Goal: Transaction & Acquisition: Purchase product/service

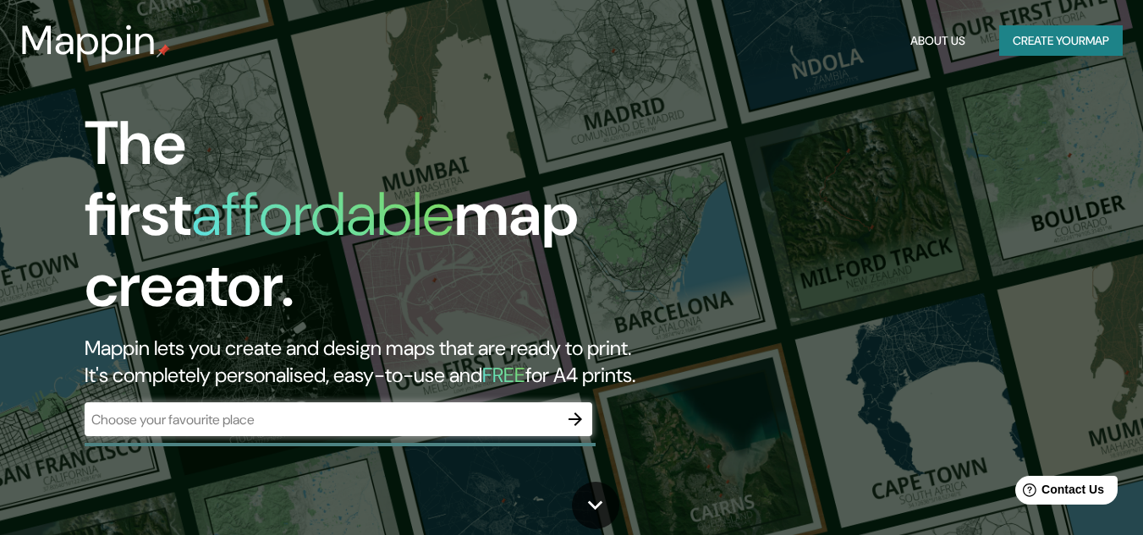
click at [278, 403] on div "​" at bounding box center [338, 420] width 507 height 34
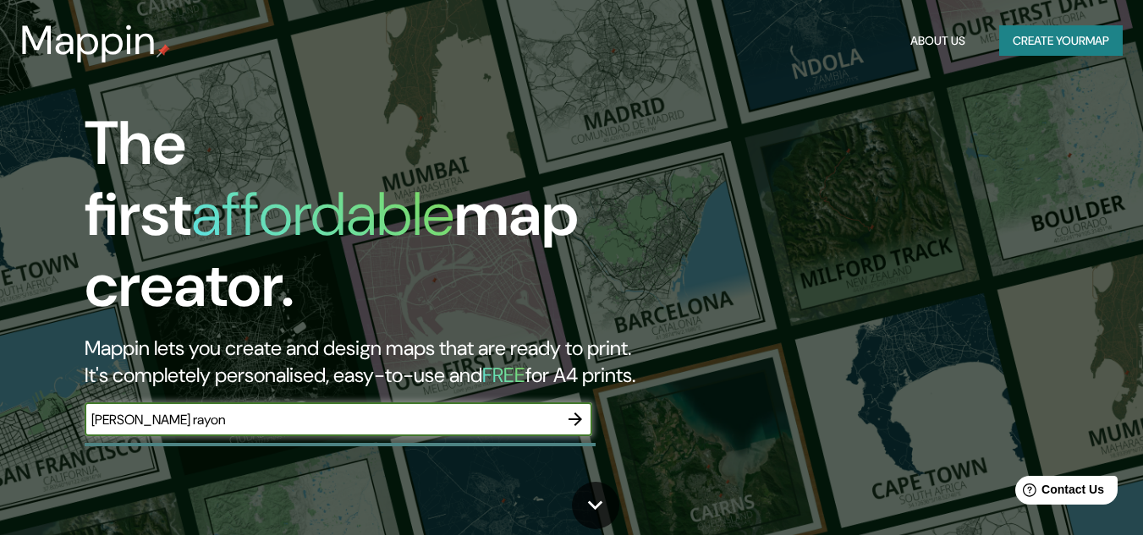
type input "[PERSON_NAME] rayon"
click at [575, 409] on icon "button" at bounding box center [575, 419] width 20 height 20
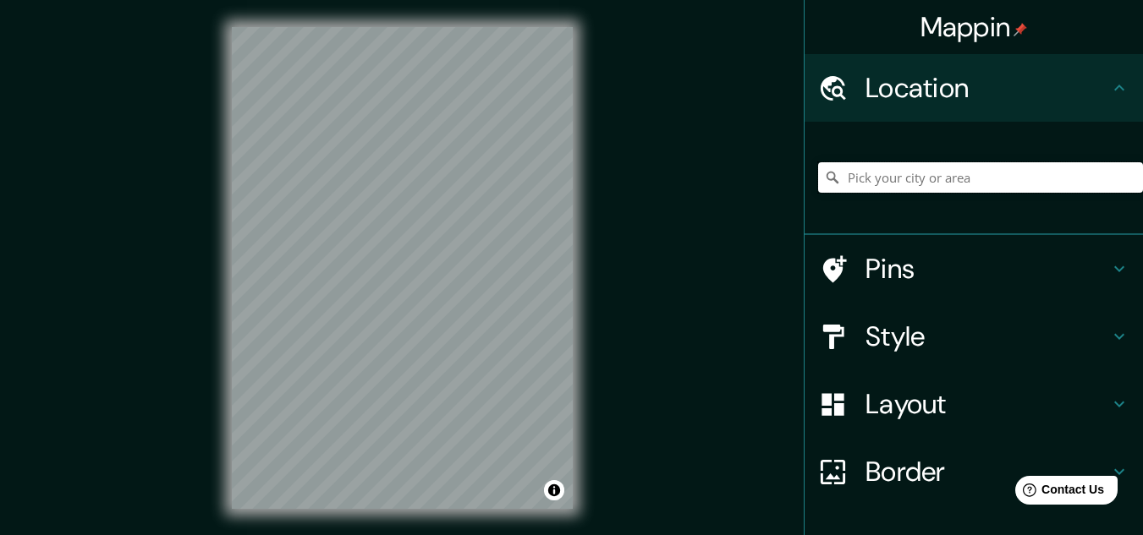
click at [841, 178] on input "Pick your city or area" at bounding box center [980, 177] width 325 height 30
click at [919, 431] on div "Layout" at bounding box center [973, 404] width 338 height 68
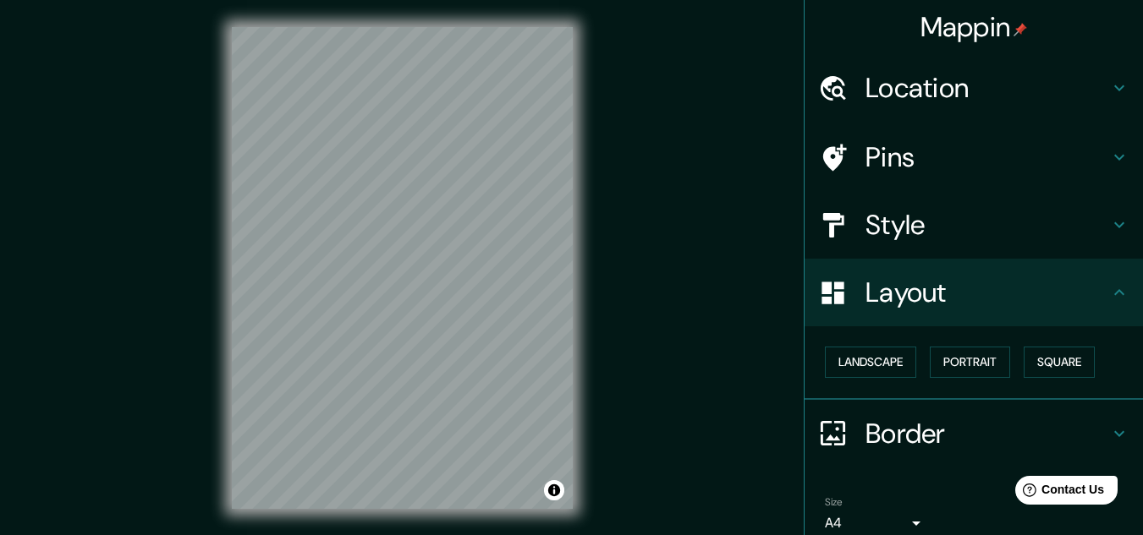
click at [912, 314] on div "Layout" at bounding box center [973, 293] width 338 height 68
click at [1109, 289] on icon at bounding box center [1119, 292] width 20 height 20
click at [914, 103] on h4 "Location" at bounding box center [987, 88] width 244 height 34
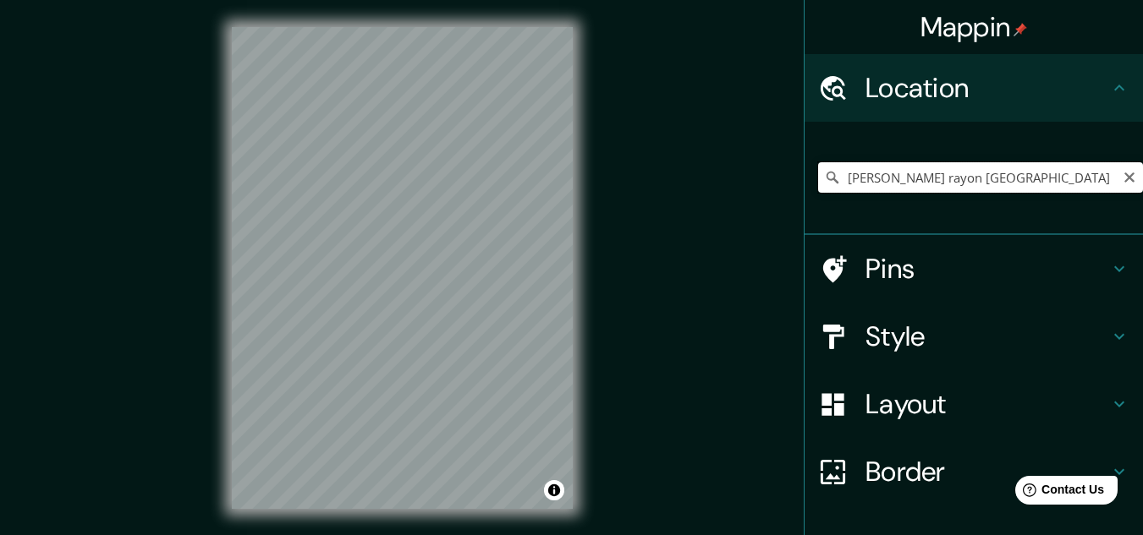
click at [886, 179] on input "[PERSON_NAME] rayon [GEOGRAPHIC_DATA]" at bounding box center [980, 177] width 325 height 30
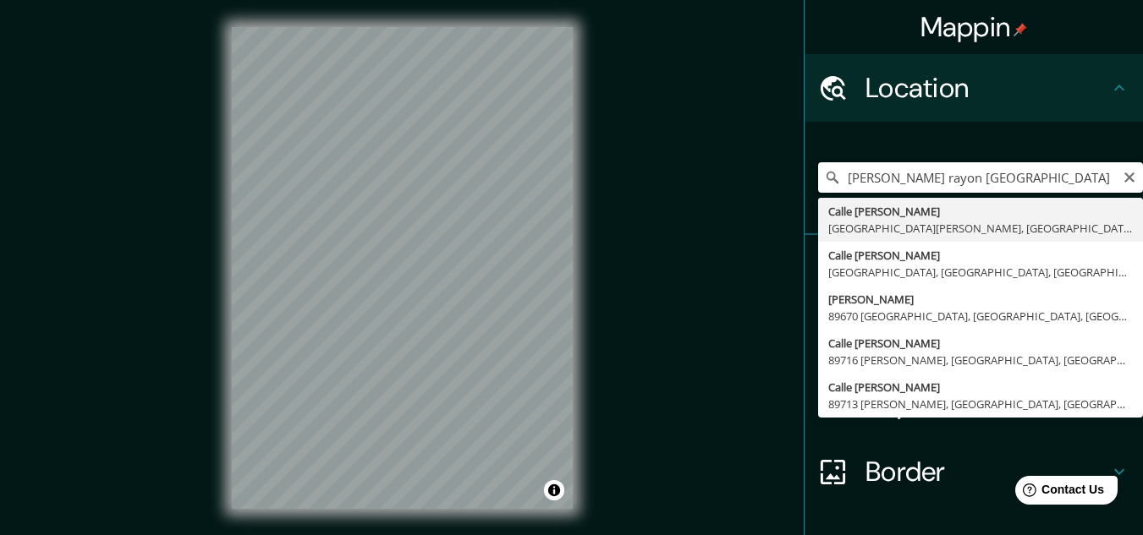
click at [981, 182] on input "[PERSON_NAME] rayon [GEOGRAPHIC_DATA]" at bounding box center [980, 177] width 325 height 30
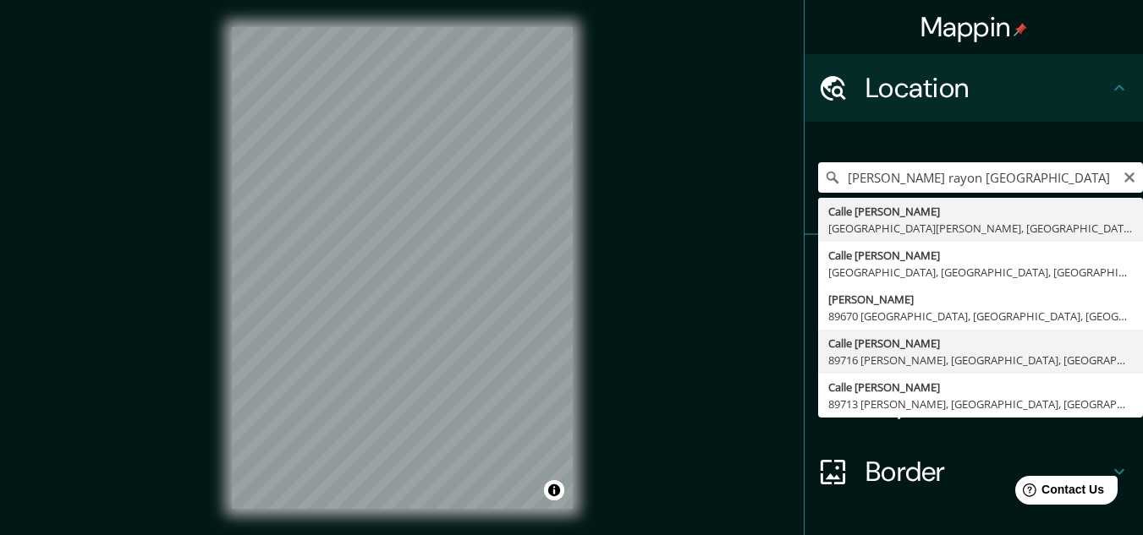
type input "Calle [PERSON_NAME], 89716 [PERSON_NAME], [GEOGRAPHIC_DATA], [GEOGRAPHIC_DATA]"
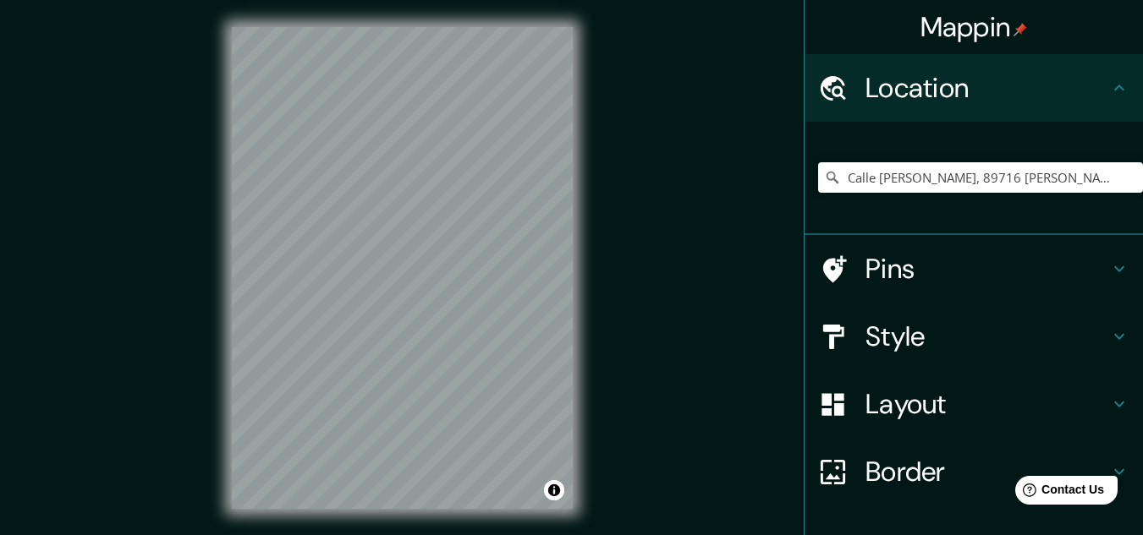
click at [588, 201] on div "© Mapbox © OpenStreetMap Improve this map" at bounding box center [402, 268] width 395 height 536
click at [396, 408] on div "© Mapbox © OpenStreetMap Improve this map" at bounding box center [402, 268] width 395 height 536
click at [874, 267] on h4 "Pins" at bounding box center [987, 269] width 244 height 34
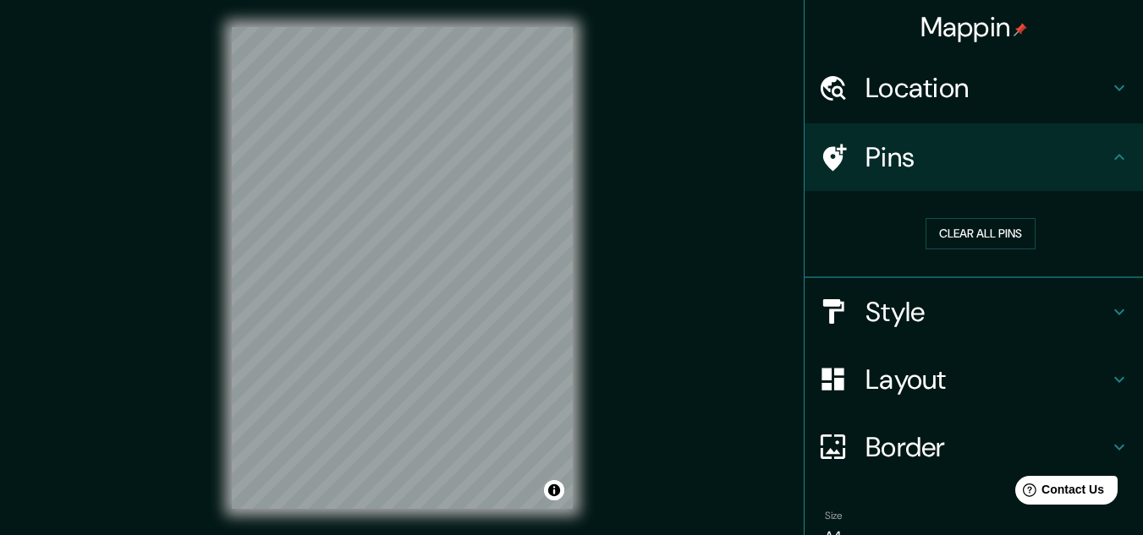
click at [932, 189] on div "Pins" at bounding box center [973, 157] width 338 height 68
click at [894, 312] on h4 "Style" at bounding box center [987, 312] width 244 height 34
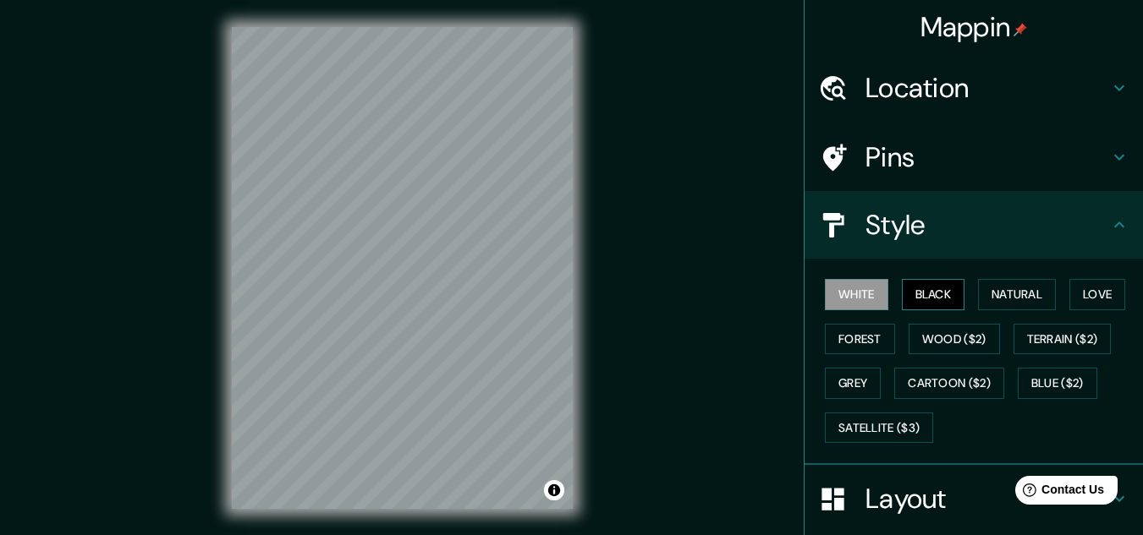
click at [908, 297] on button "Black" at bounding box center [933, 294] width 63 height 31
click at [860, 299] on button "White" at bounding box center [856, 294] width 63 height 31
click at [995, 287] on button "Natural" at bounding box center [1017, 294] width 78 height 31
click at [835, 302] on button "White" at bounding box center [856, 294] width 63 height 31
click at [1006, 229] on h4 "Style" at bounding box center [987, 225] width 244 height 34
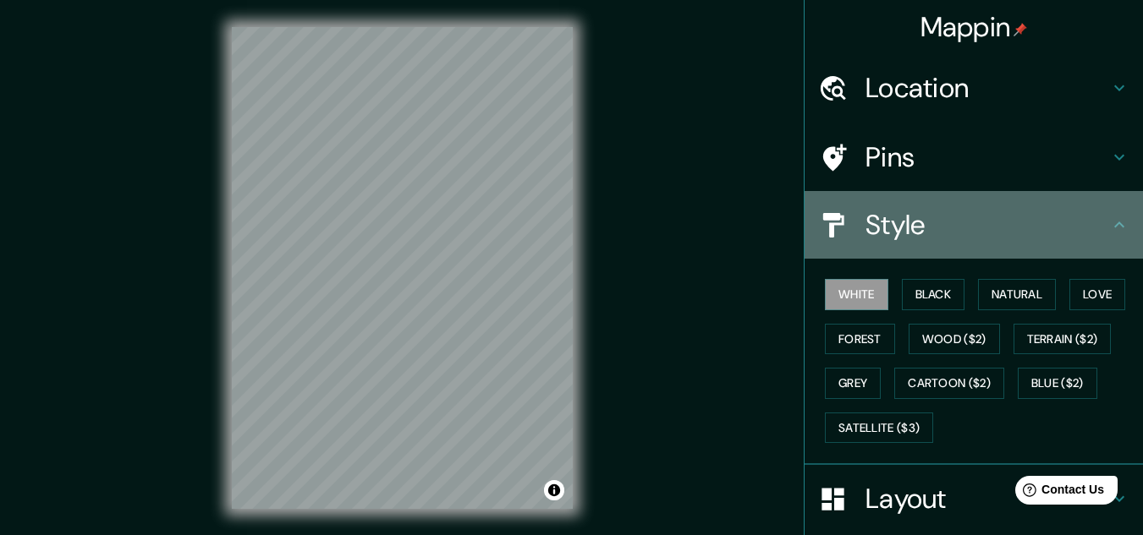
click at [1115, 226] on icon at bounding box center [1119, 225] width 20 height 20
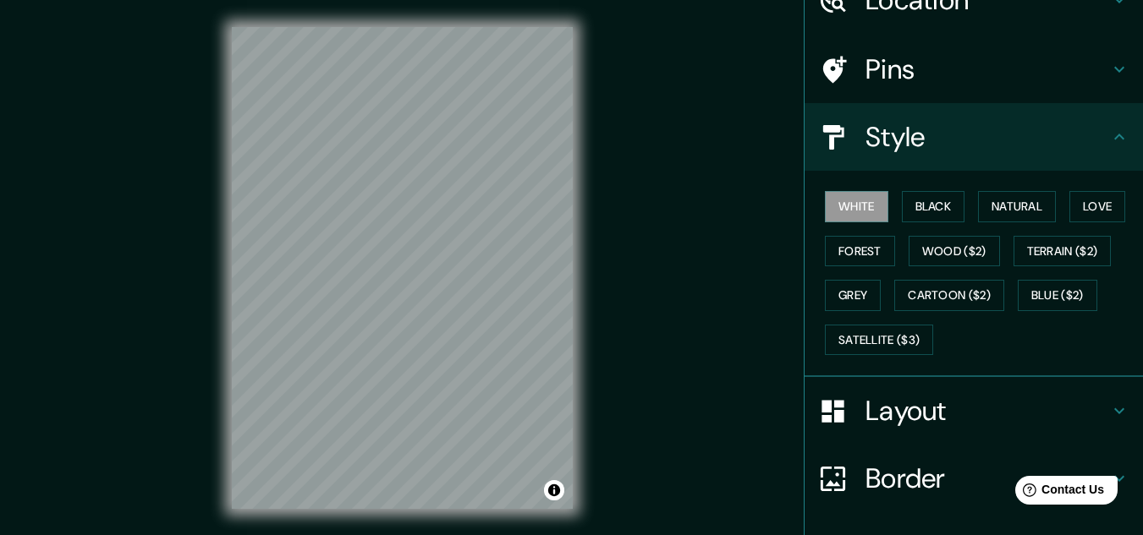
scroll to position [206, 0]
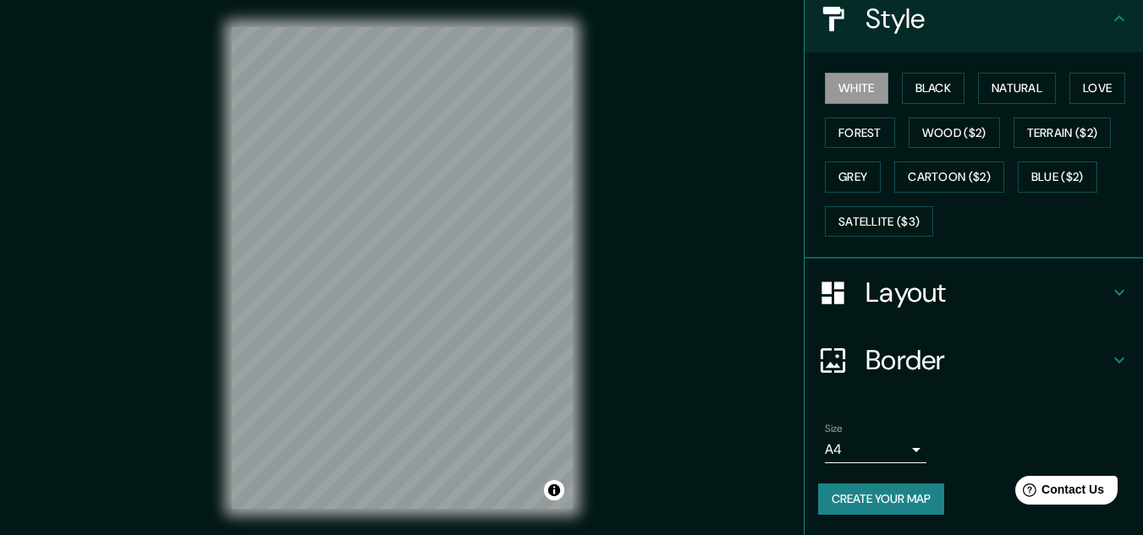
click at [1021, 304] on h4 "Layout" at bounding box center [987, 293] width 244 height 34
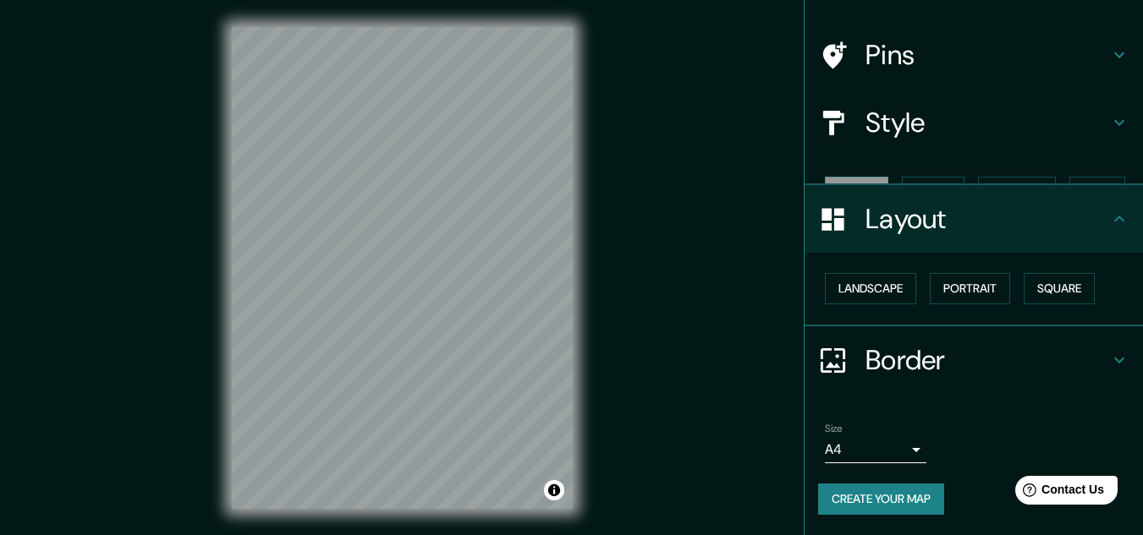
click at [1021, 304] on ul "Location Calle [PERSON_NAME], 89716 [PERSON_NAME], [GEOGRAPHIC_DATA], [GEOGRAPH…" at bounding box center [973, 244] width 338 height 584
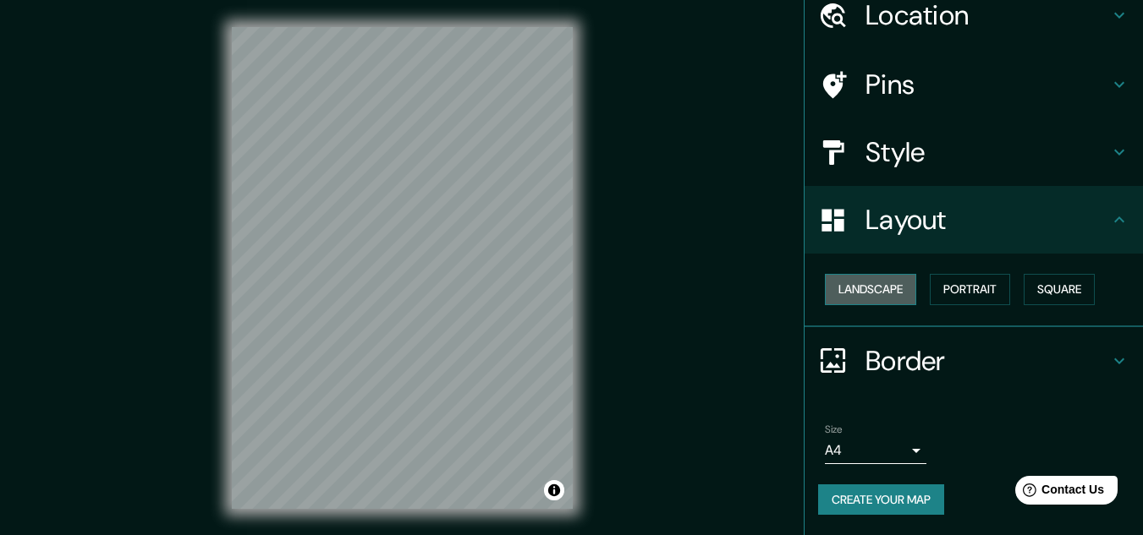
click at [883, 274] on button "Landscape" at bounding box center [870, 289] width 91 height 31
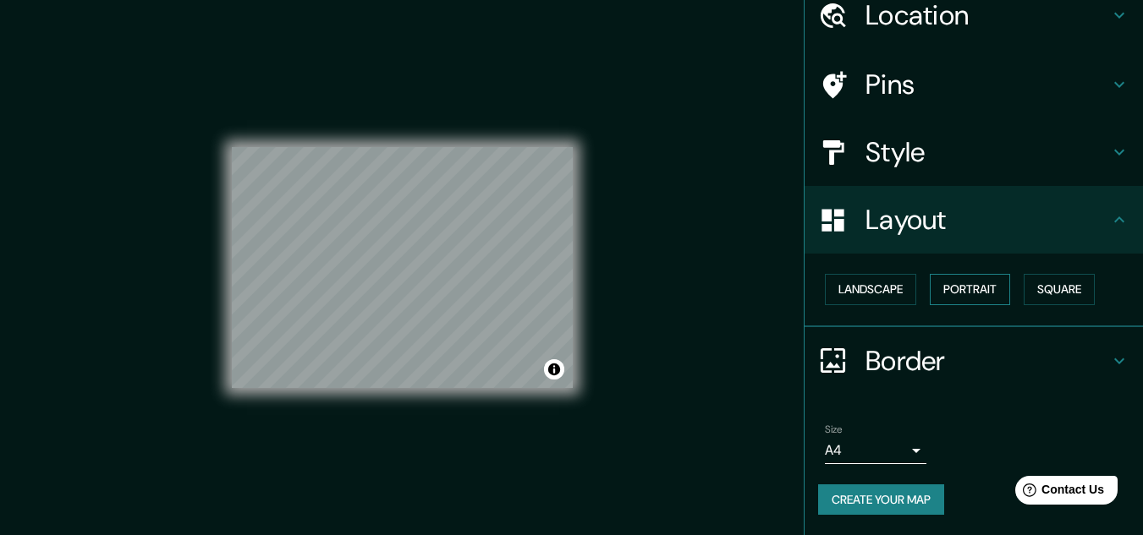
click at [964, 276] on button "Portrait" at bounding box center [969, 289] width 80 height 31
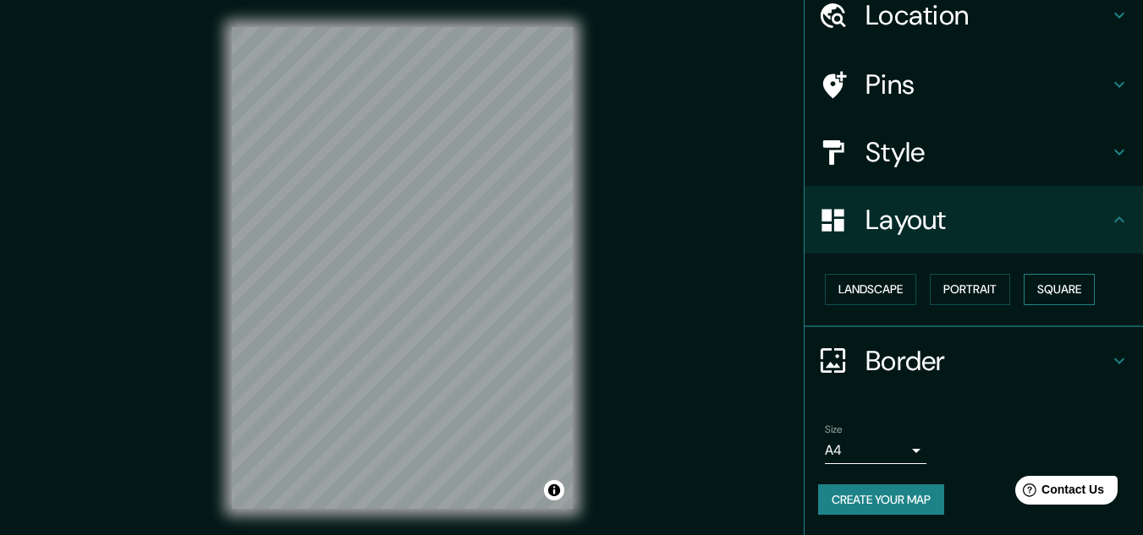
click at [1043, 288] on button "Square" at bounding box center [1058, 289] width 71 height 31
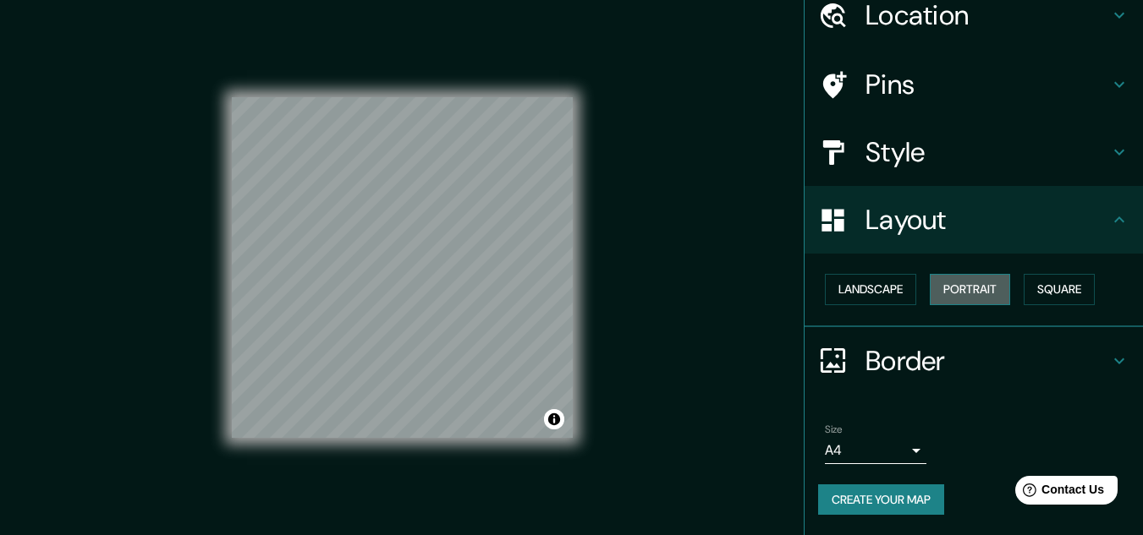
click at [932, 280] on button "Portrait" at bounding box center [969, 289] width 80 height 31
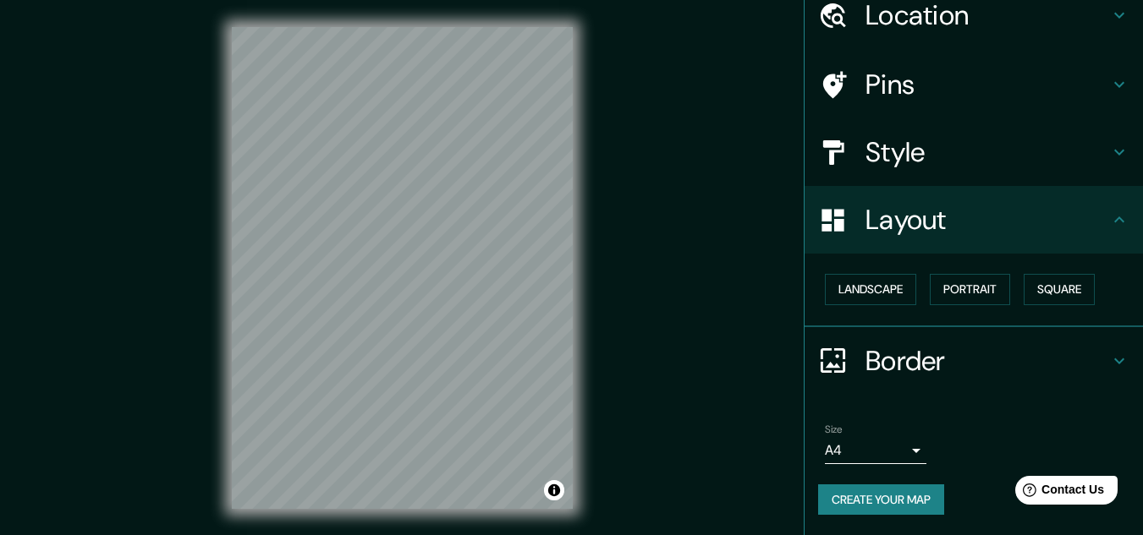
click at [921, 326] on div "Landscape [GEOGRAPHIC_DATA]" at bounding box center [973, 291] width 338 height 74
click at [925, 342] on div "Border" at bounding box center [973, 361] width 338 height 68
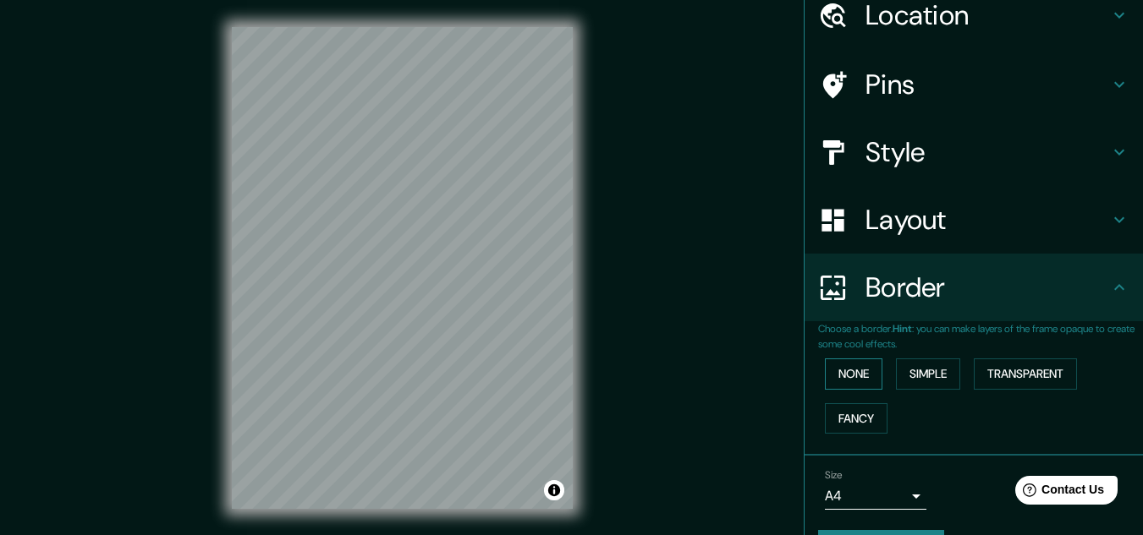
click at [851, 375] on button "None" at bounding box center [854, 374] width 58 height 31
click at [901, 369] on button "Simple" at bounding box center [928, 374] width 64 height 31
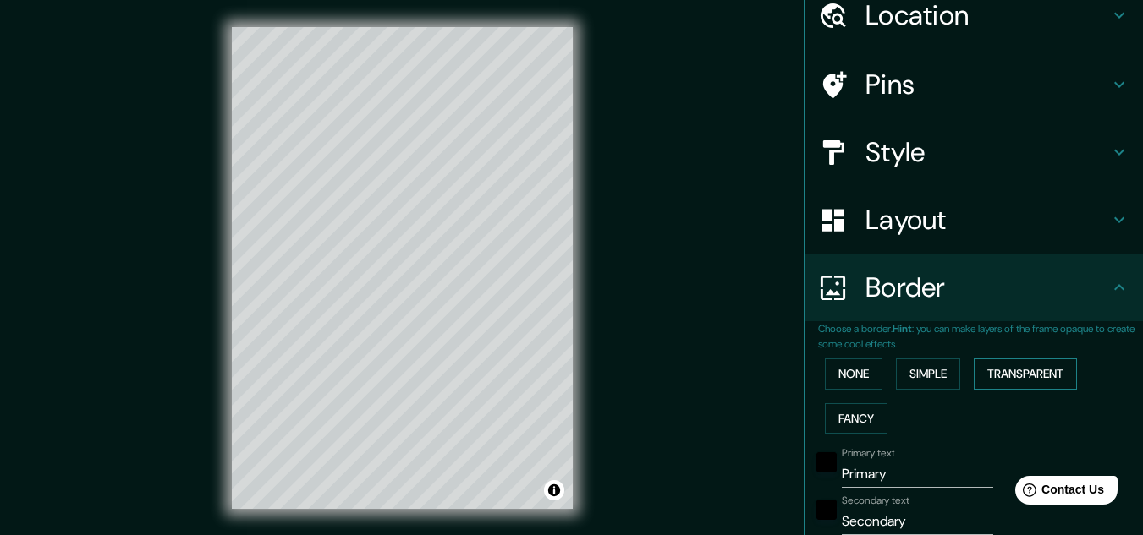
click at [983, 371] on button "Transparent" at bounding box center [1024, 374] width 103 height 31
click at [856, 412] on button "Fancy" at bounding box center [856, 418] width 63 height 31
click at [841, 370] on button "None" at bounding box center [854, 374] width 58 height 31
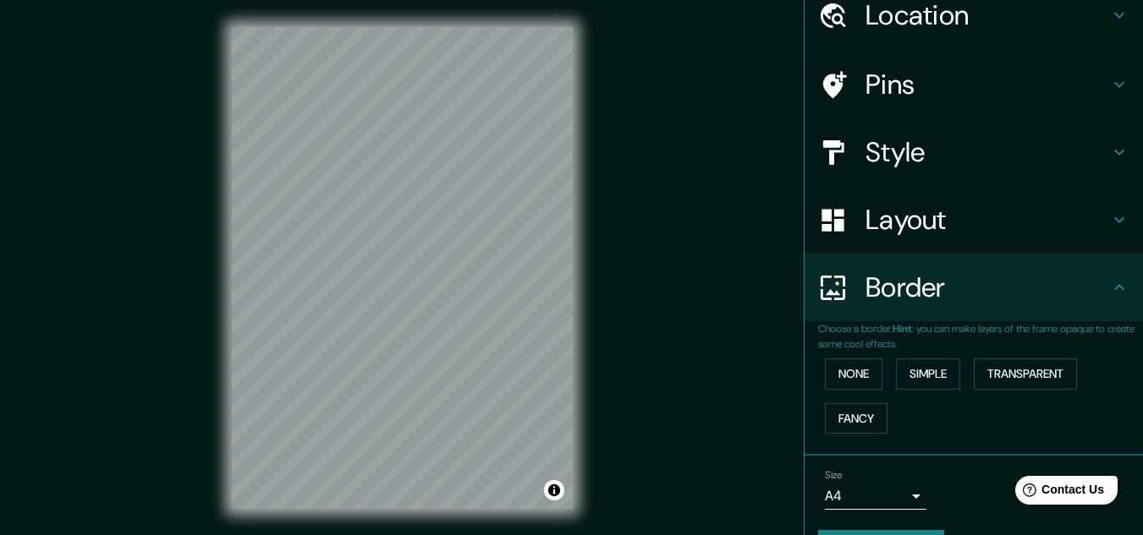
scroll to position [119, 0]
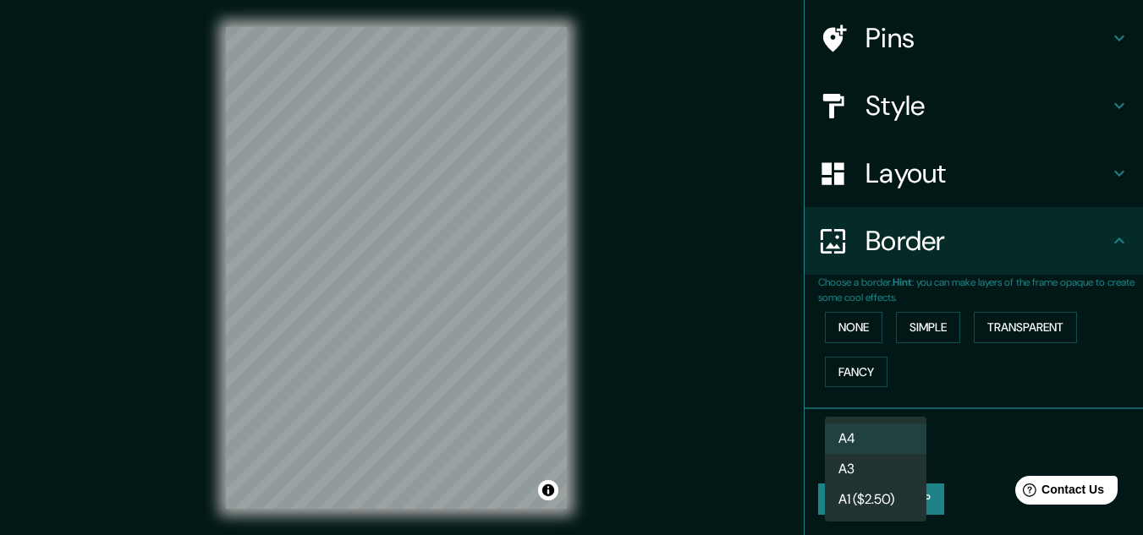
click at [863, 446] on body "Mappin Location [GEOGRAPHIC_DATA][PERSON_NAME], 89716 [PERSON_NAME], [GEOGRAPHI…" at bounding box center [571, 267] width 1143 height 535
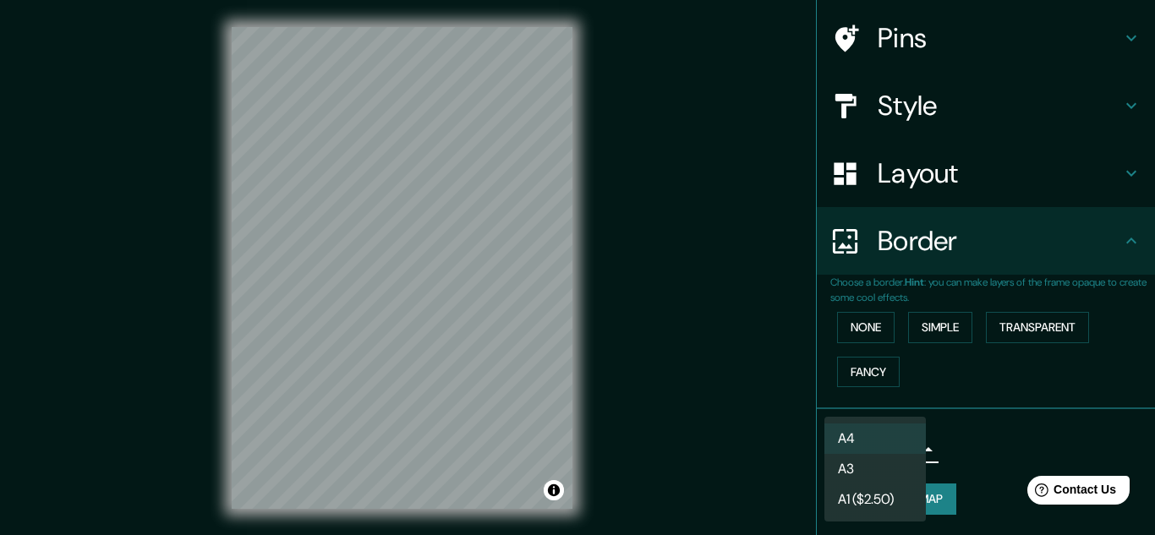
click at [999, 419] on div at bounding box center [577, 267] width 1155 height 535
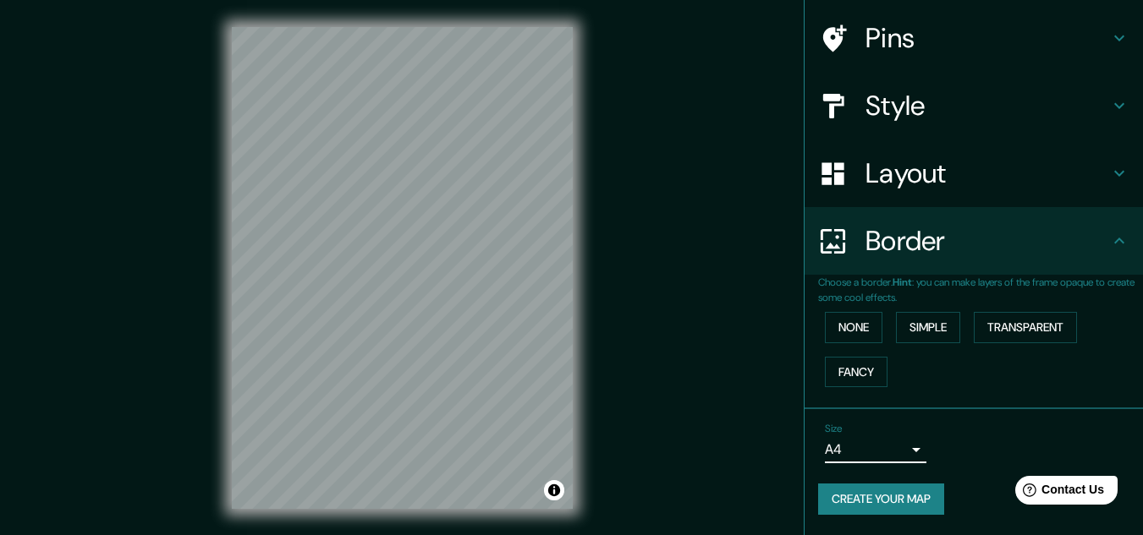
click at [894, 491] on button "Create your map" at bounding box center [881, 499] width 126 height 31
click at [901, 501] on button "Create your map" at bounding box center [881, 499] width 126 height 31
click at [901, 501] on div "Create your map" at bounding box center [973, 499] width 311 height 31
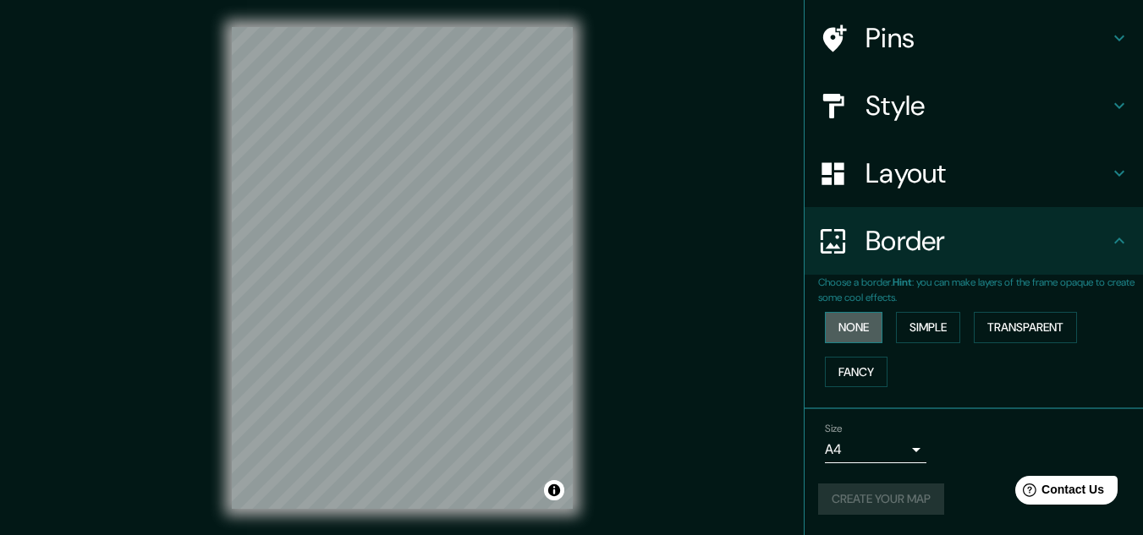
click at [836, 326] on button "None" at bounding box center [854, 327] width 58 height 31
click at [876, 452] on body "Mappin Location [GEOGRAPHIC_DATA][PERSON_NAME], 89716 [PERSON_NAME], [GEOGRAPHI…" at bounding box center [571, 267] width 1143 height 535
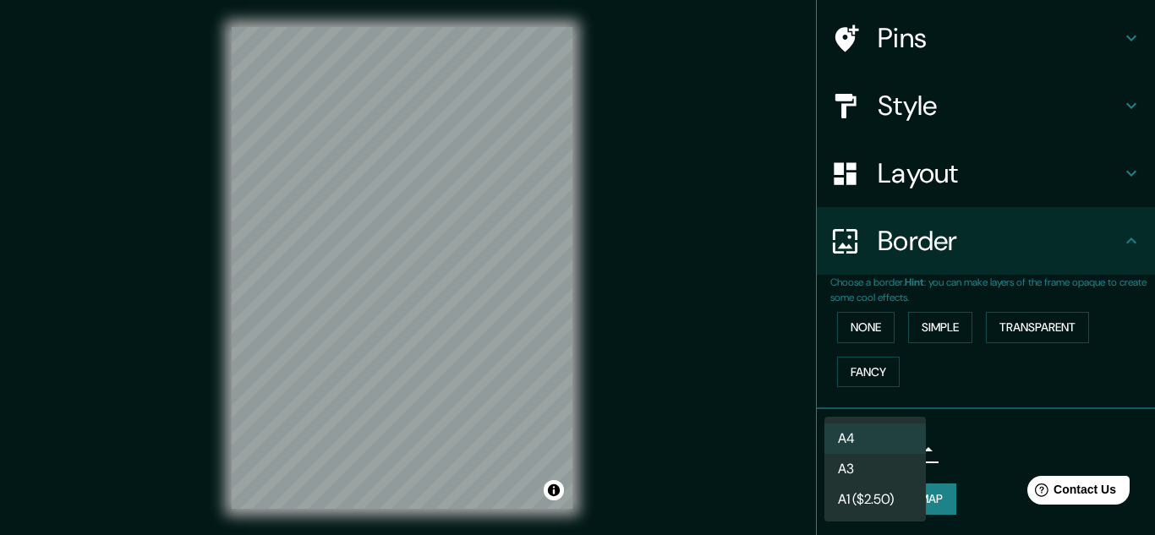
click at [895, 472] on li "A3" at bounding box center [875, 469] width 101 height 30
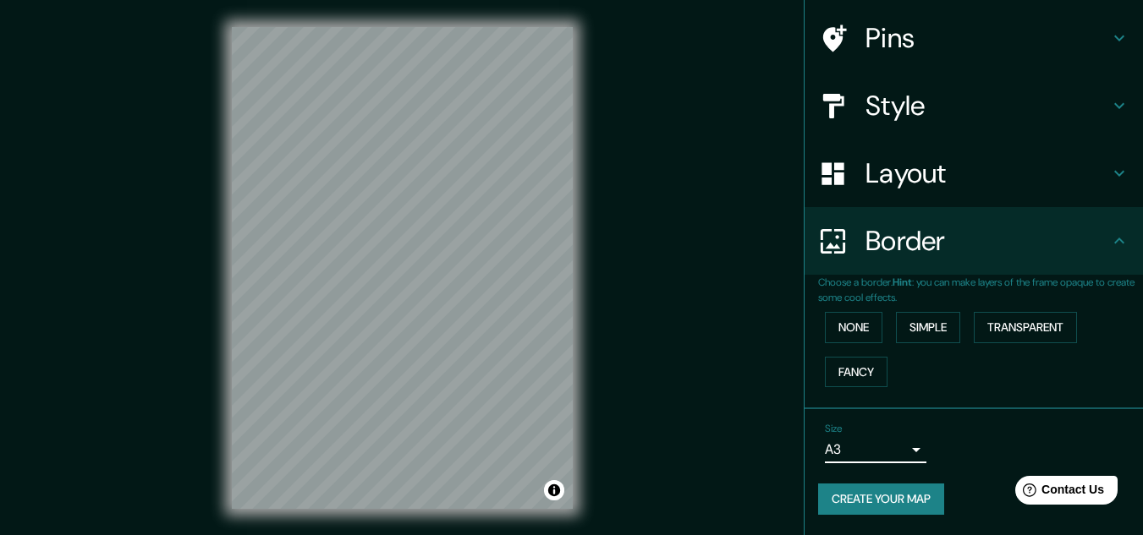
click at [874, 448] on body "Mappin Location [GEOGRAPHIC_DATA][PERSON_NAME], 89716 [PERSON_NAME], [GEOGRAPHI…" at bounding box center [571, 267] width 1143 height 535
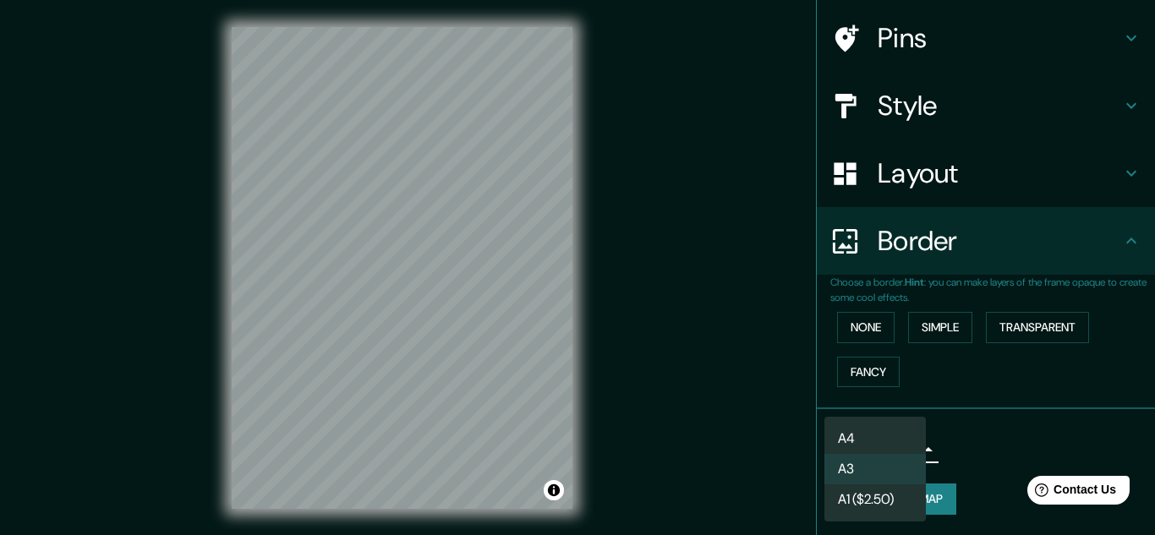
click at [871, 444] on li "A4" at bounding box center [875, 439] width 101 height 30
type input "single"
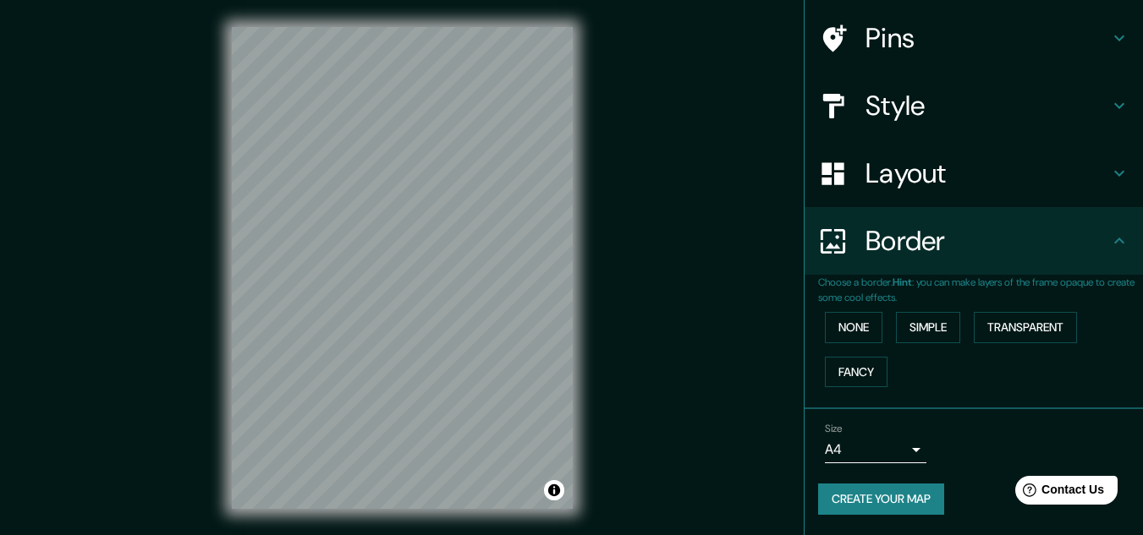
click at [884, 478] on div "Size A4 single Create your map" at bounding box center [973, 472] width 311 height 112
click at [875, 496] on button "Create your map" at bounding box center [881, 499] width 126 height 31
click at [875, 496] on div "Create your map" at bounding box center [973, 499] width 311 height 31
